Goal: Task Accomplishment & Management: Use online tool/utility

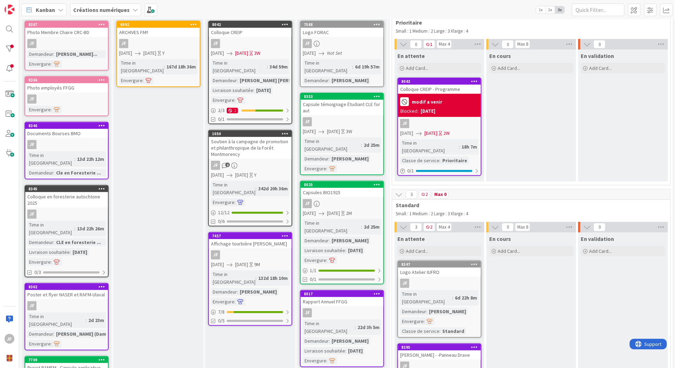
click at [334, 246] on div "Livraison souhaitée" at bounding box center [324, 250] width 42 height 8
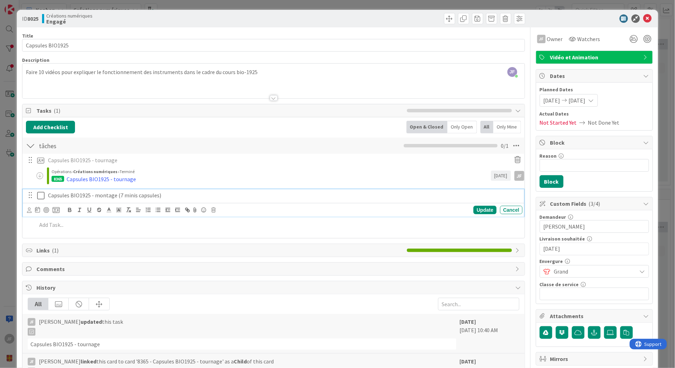
click at [61, 195] on p "Capsules BIO1925 - montage (7 minis capsules)" at bounding box center [284, 195] width 472 height 8
click at [54, 208] on icon at bounding box center [56, 210] width 7 height 6
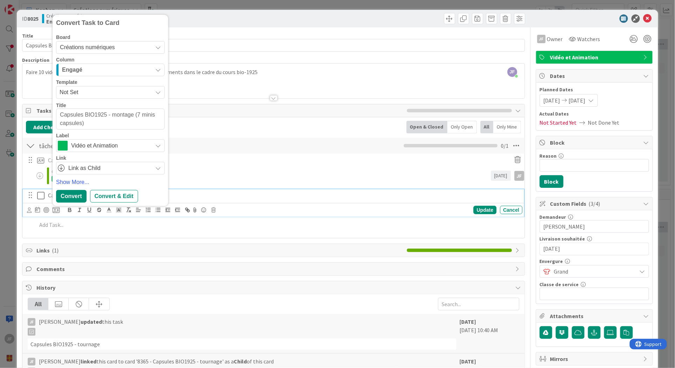
click at [157, 70] on icon "button" at bounding box center [158, 70] width 6 height 6
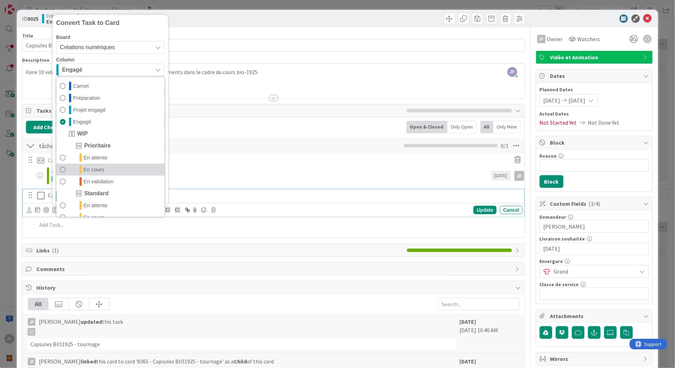
scroll to position [33, 0]
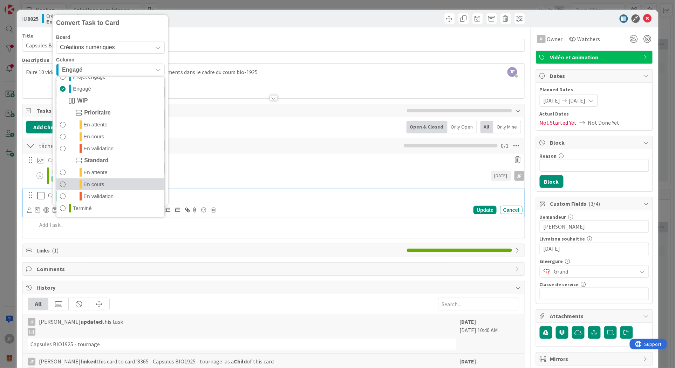
click at [100, 180] on span "En cours" at bounding box center [93, 184] width 21 height 8
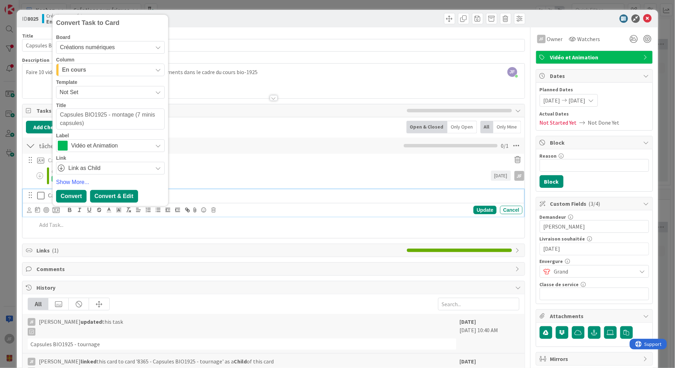
click at [118, 196] on div "Convert & Edit" at bounding box center [114, 196] width 48 height 13
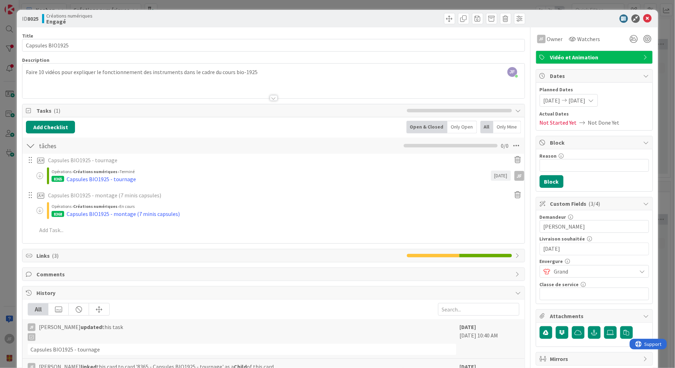
type textarea "x"
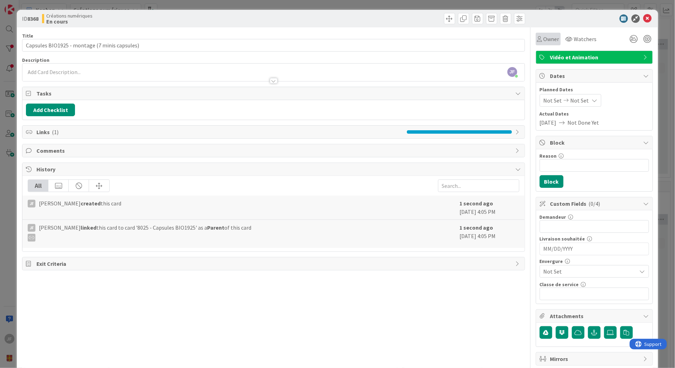
click at [544, 36] on span "Owner" at bounding box center [552, 39] width 16 height 8
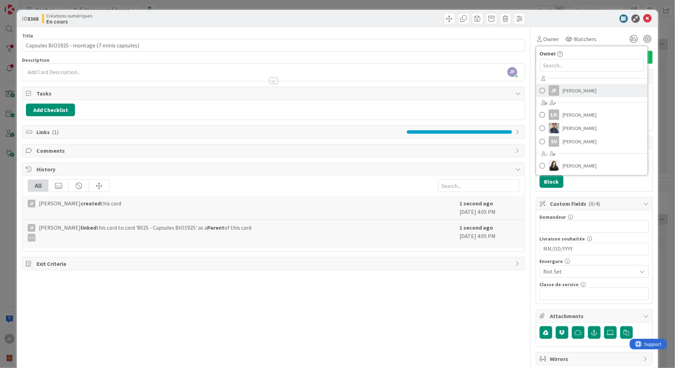
click at [563, 85] on span "[PERSON_NAME]" at bounding box center [580, 90] width 34 height 11
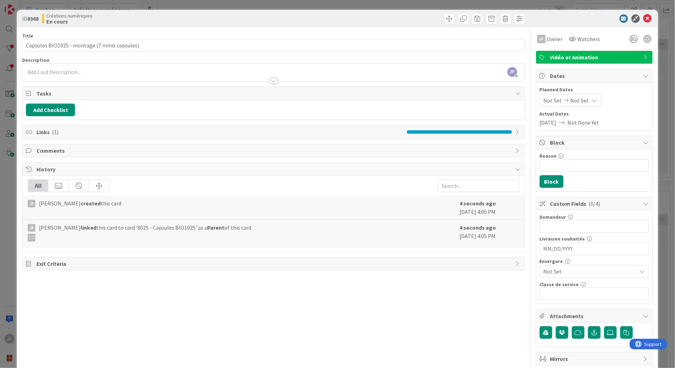
scroll to position [32, 0]
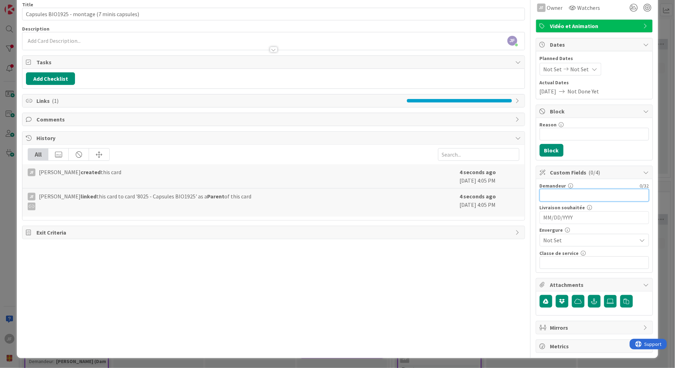
click at [553, 196] on input "text" at bounding box center [594, 195] width 109 height 13
type input "[PERSON_NAME]"
click at [570, 217] on input "MM/DD/YYYY" at bounding box center [595, 217] width 102 height 12
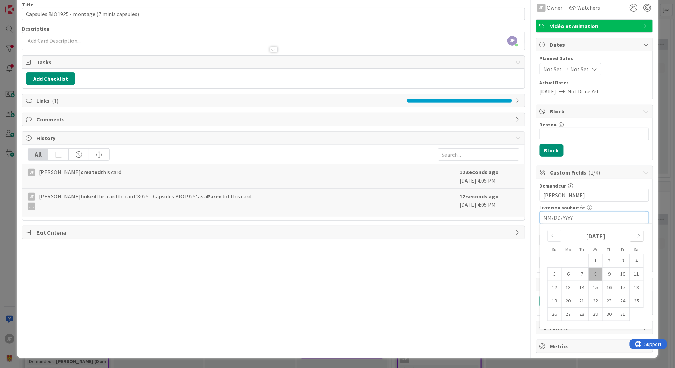
click at [594, 233] on icon "Move forward to switch to the next month." at bounding box center [637, 235] width 7 height 7
click at [594, 313] on td "28" at bounding box center [624, 313] width 14 height 13
type input "[DATE]"
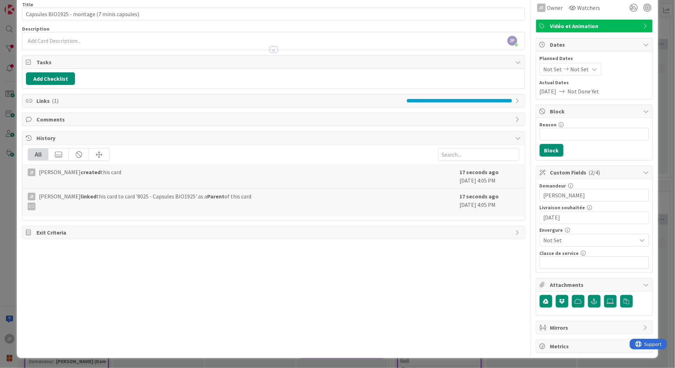
click at [568, 239] on span "Not Set" at bounding box center [589, 240] width 90 height 10
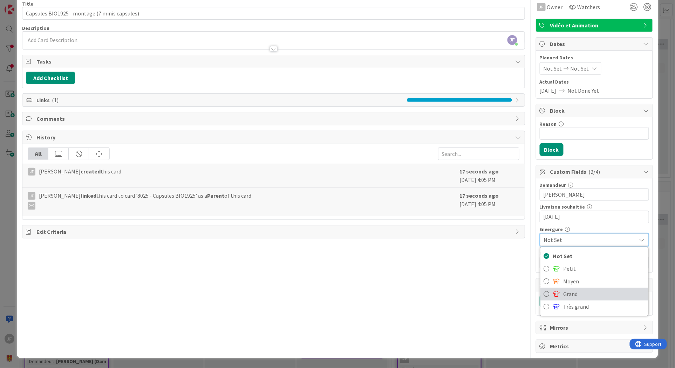
click at [566, 293] on span "Grand" at bounding box center [604, 294] width 81 height 11
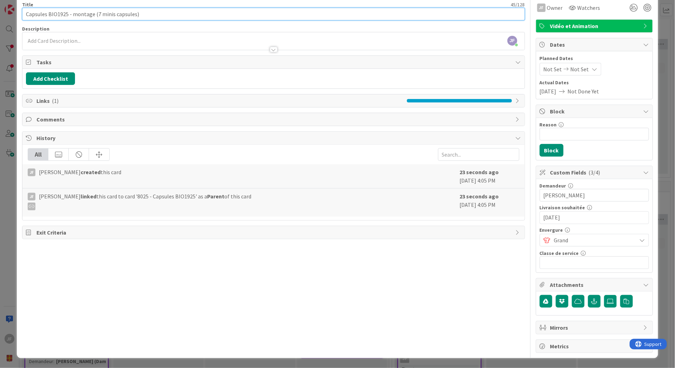
drag, startPoint x: 113, startPoint y: 14, endPoint x: 100, endPoint y: 13, distance: 12.3
click at [100, 13] on input "Capsules BIO1925 - montage (7 minis capsules)" at bounding box center [273, 14] width 503 height 13
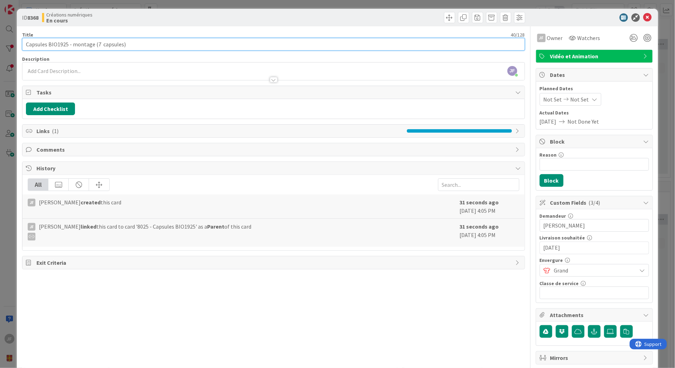
scroll to position [0, 0]
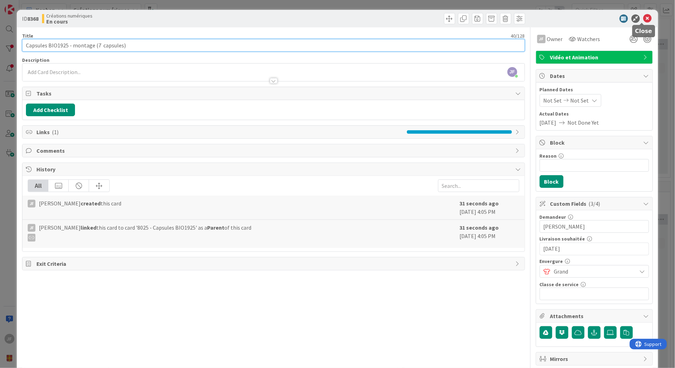
type input "Capsules BIO1925 - montage (7 capsules)"
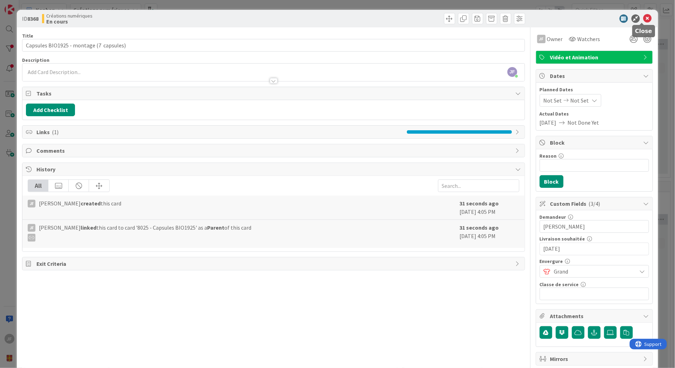
click at [594, 17] on icon at bounding box center [648, 18] width 8 height 8
